Goal: Information Seeking & Learning: Learn about a topic

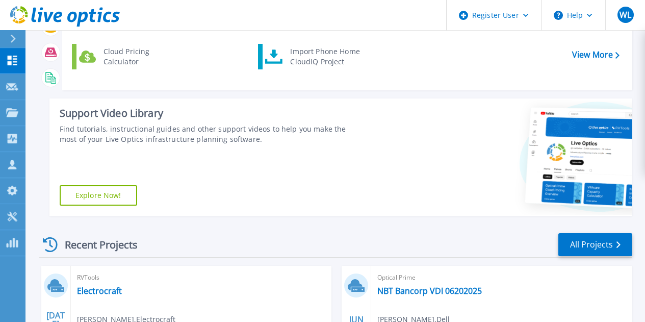
scroll to position [95, 0]
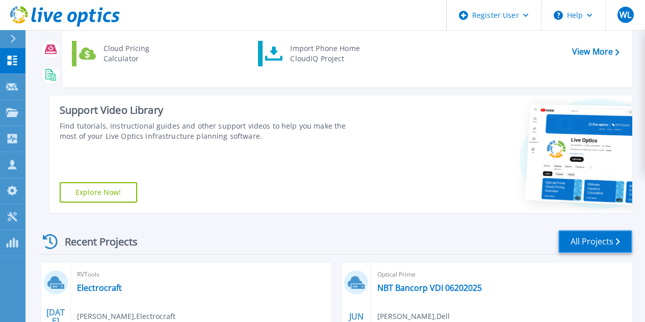
click at [603, 246] on link "All Projects" at bounding box center [595, 241] width 74 height 23
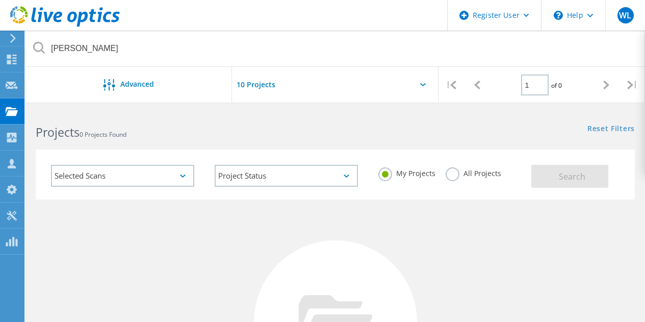
click at [453, 174] on label "All Projects" at bounding box center [473, 172] width 56 height 10
click at [0, 0] on input "All Projects" at bounding box center [0, 0] width 0 height 0
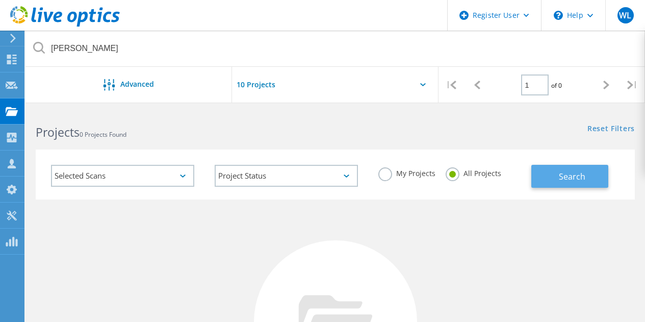
click at [582, 178] on span "Search" at bounding box center [571, 176] width 26 height 11
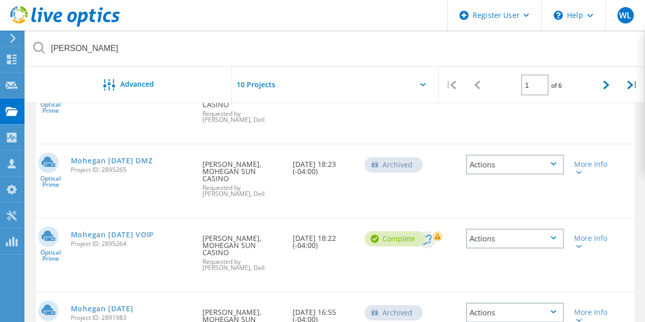
scroll to position [237, 0]
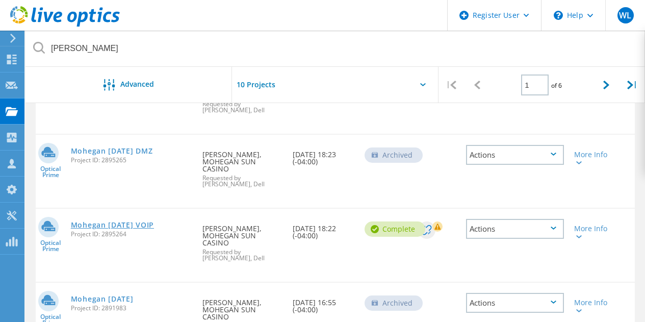
click at [117, 221] on link "Mohegan [DATE] VOIP" at bounding box center [112, 224] width 83 height 7
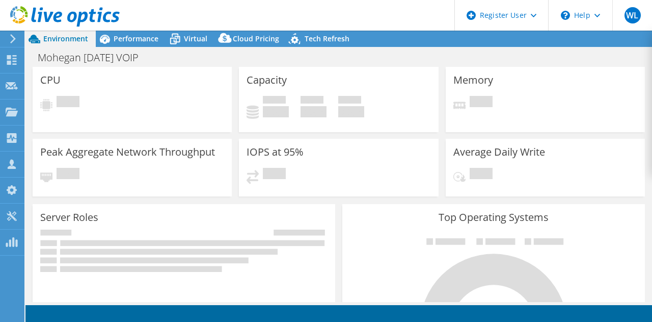
select select "USD"
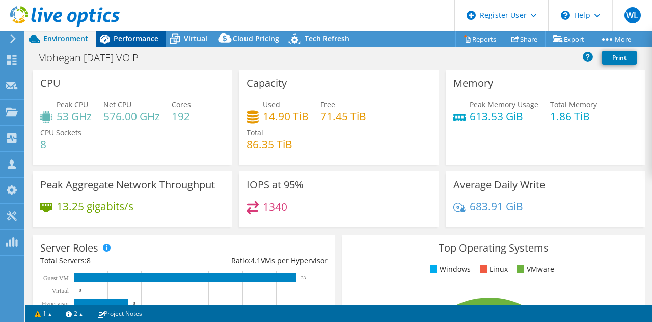
click at [135, 39] on span "Performance" at bounding box center [136, 39] width 45 height 10
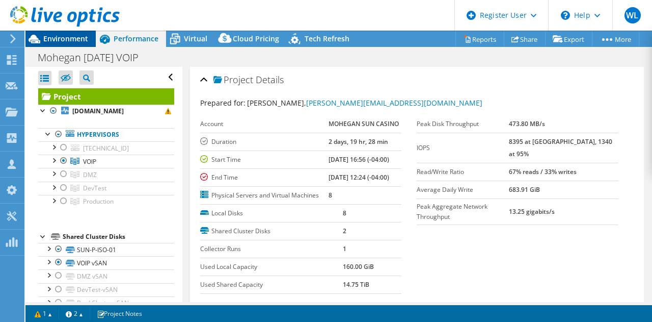
click at [75, 42] on span "Environment" at bounding box center [65, 39] width 45 height 10
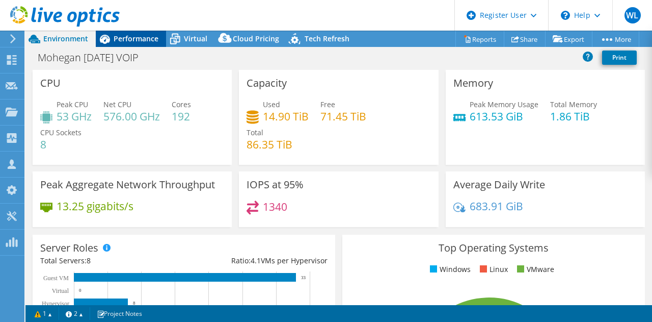
click at [119, 37] on span "Performance" at bounding box center [136, 39] width 45 height 10
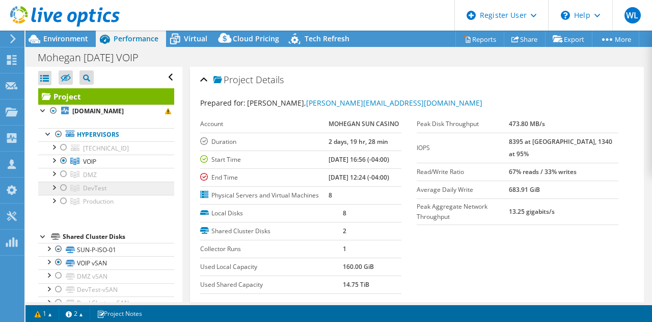
scroll to position [20, 0]
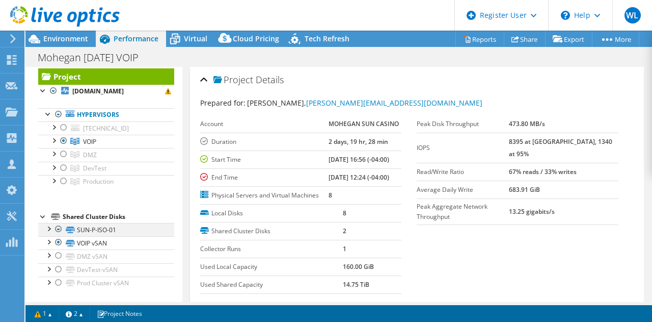
click at [47, 230] on div at bounding box center [48, 228] width 10 height 10
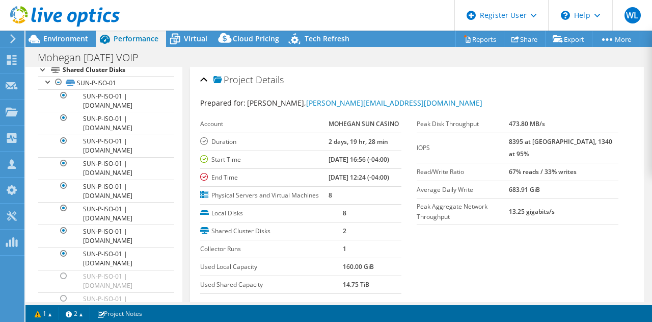
scroll to position [94, 0]
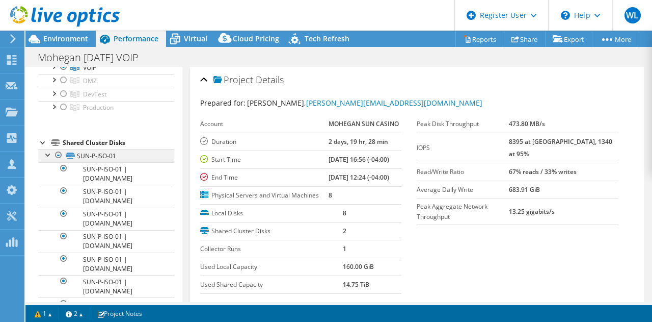
click at [46, 155] on div at bounding box center [48, 154] width 10 height 10
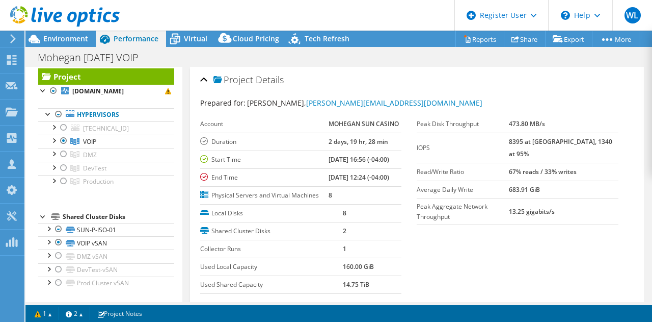
click at [296, 222] on td "Local Disks" at bounding box center [271, 213] width 143 height 18
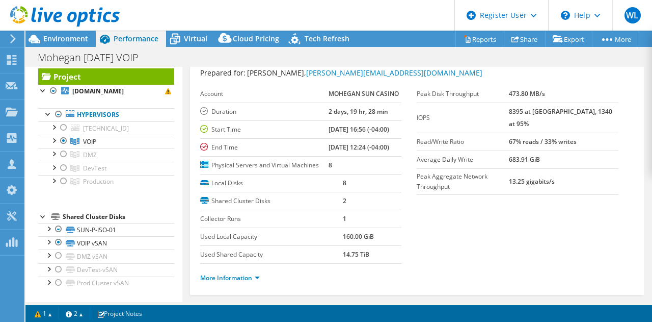
scroll to position [31, 0]
click at [47, 240] on div at bounding box center [48, 241] width 10 height 10
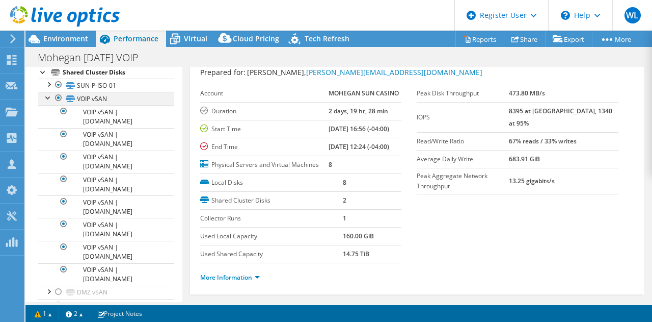
scroll to position [164, 0]
click at [49, 96] on div at bounding box center [48, 97] width 10 height 10
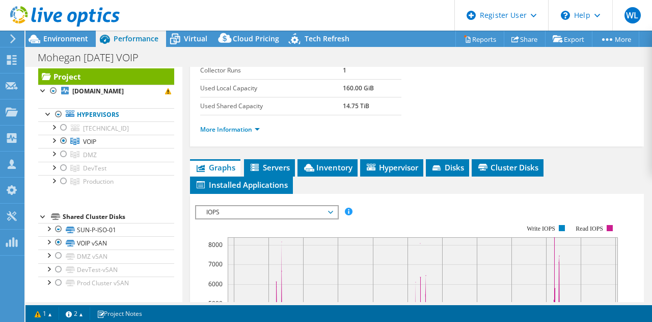
scroll to position [183, 0]
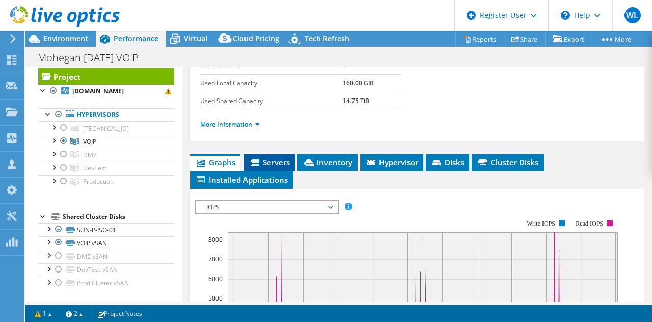
click at [283, 167] on span "Servers" at bounding box center [269, 162] width 41 height 10
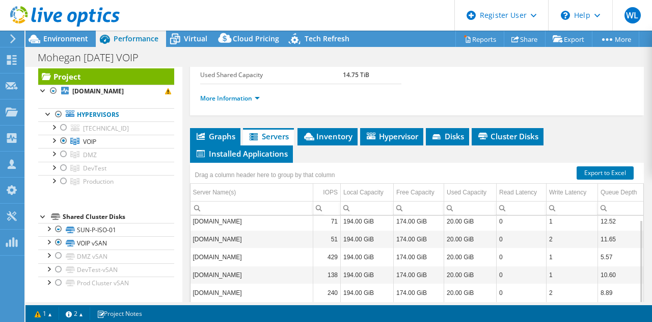
scroll to position [214, 0]
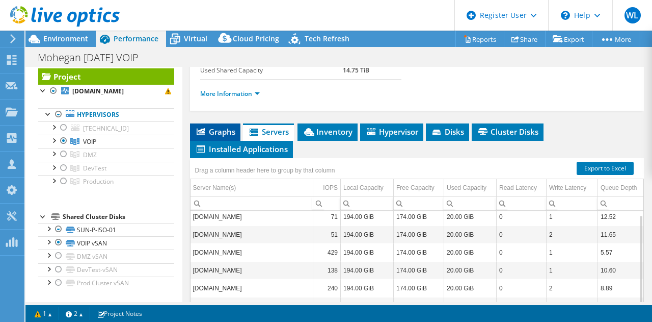
click at [222, 141] on li "Graphs" at bounding box center [215, 131] width 50 height 17
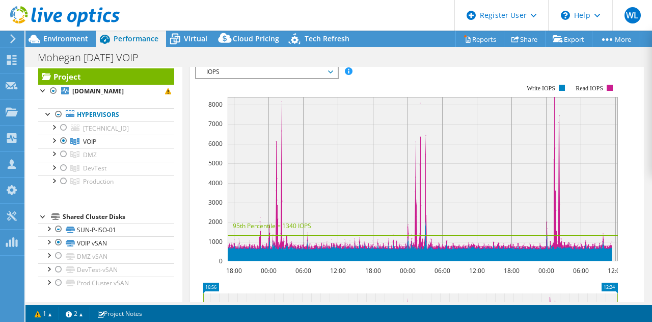
scroll to position [352, 0]
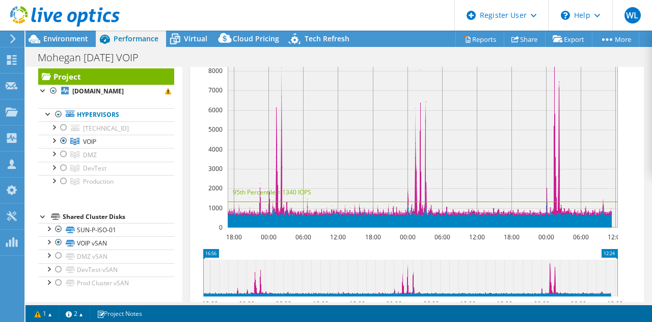
click at [332, 44] on span "IOPS" at bounding box center [266, 38] width 131 height 12
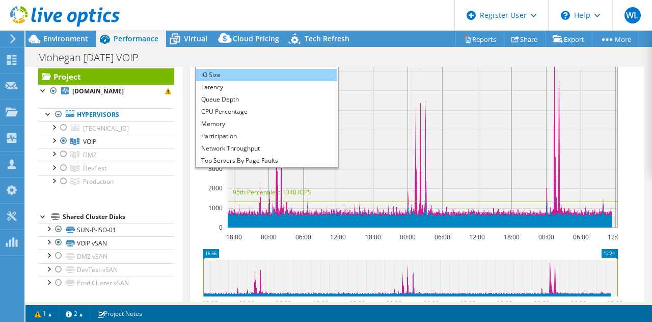
click at [257, 81] on li "IO Size" at bounding box center [266, 75] width 141 height 12
